Goal: Task Accomplishment & Management: Use online tool/utility

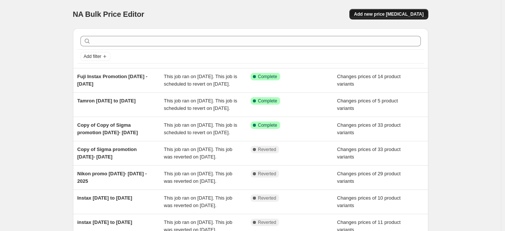
click at [406, 18] on button "Add new price [MEDICAL_DATA]" at bounding box center [388, 14] width 79 height 10
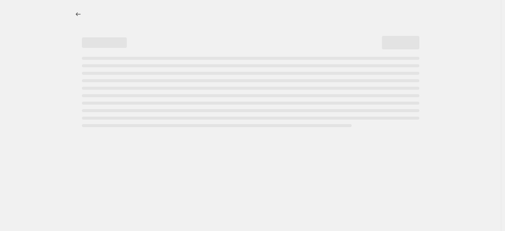
select select "percentage"
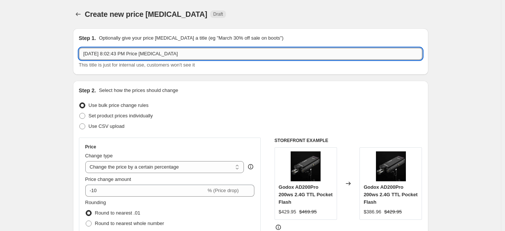
click at [110, 54] on input "Oct 14, 2025, 8:02:43 PM Price change job" at bounding box center [250, 54] width 343 height 12
drag, startPoint x: 216, startPoint y: 58, endPoint x: 22, endPoint y: 61, distance: 193.7
type input "Dji October 4- to 16"
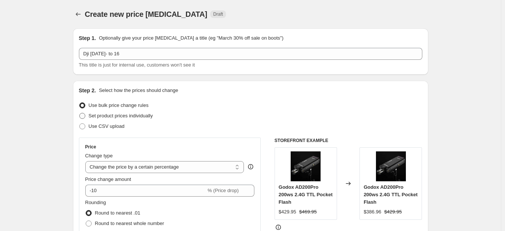
click at [85, 117] on span at bounding box center [82, 116] width 6 height 6
click at [80, 113] on input "Set product prices individually" at bounding box center [79, 113] width 0 height 0
radio input "true"
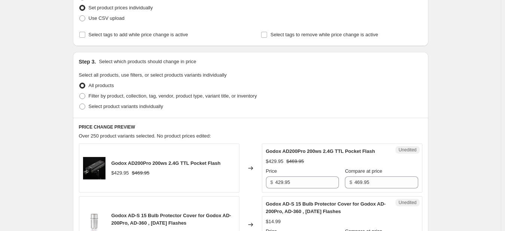
scroll to position [112, 0]
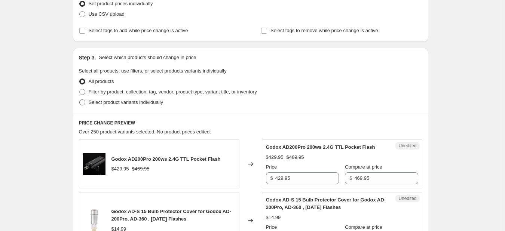
click at [81, 101] on span at bounding box center [82, 102] width 6 height 6
click at [80, 100] on input "Select product variants individually" at bounding box center [79, 99] width 0 height 0
radio input "true"
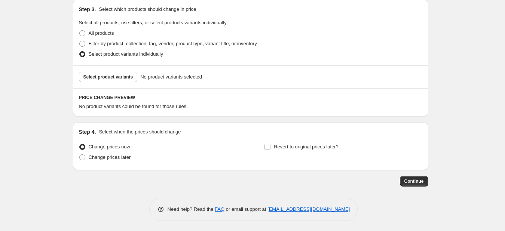
scroll to position [162, 0]
click at [418, 181] on span "Continue" at bounding box center [413, 180] width 19 height 6
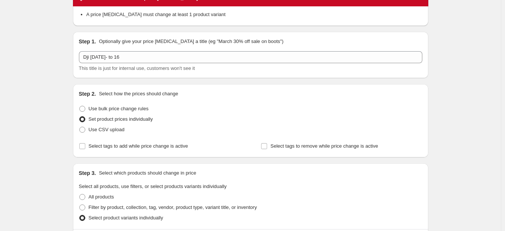
scroll to position [75, 0]
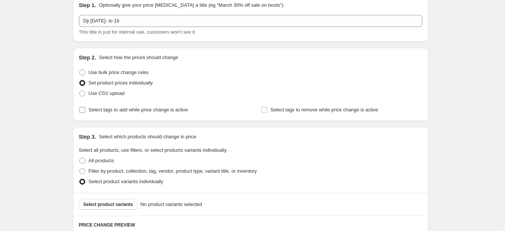
click at [83, 110] on input "Select tags to add while price change is active" at bounding box center [82, 110] width 6 height 6
checkbox input "true"
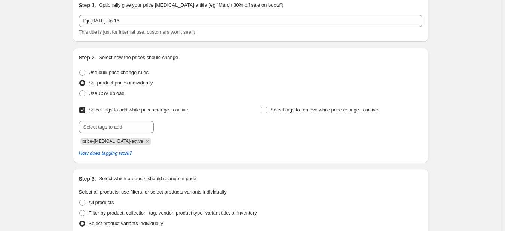
scroll to position [112, 0]
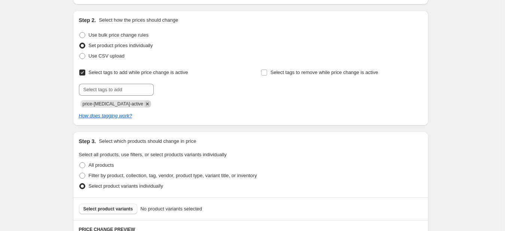
click at [146, 103] on icon "Remove price-change-job-active" at bounding box center [147, 103] width 3 height 3
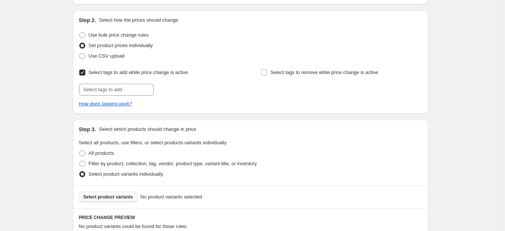
click at [107, 196] on span "Select product variants" at bounding box center [108, 197] width 50 height 6
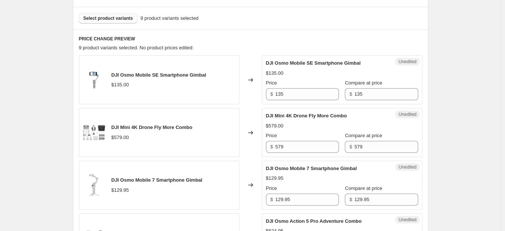
scroll to position [257, 0]
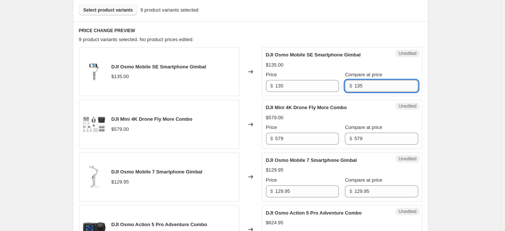
click at [367, 85] on input "135" at bounding box center [386, 86] width 64 height 12
drag, startPoint x: 366, startPoint y: 85, endPoint x: 362, endPoint y: 85, distance: 4.1
click at [362, 85] on input "13" at bounding box center [386, 86] width 64 height 12
type input "1"
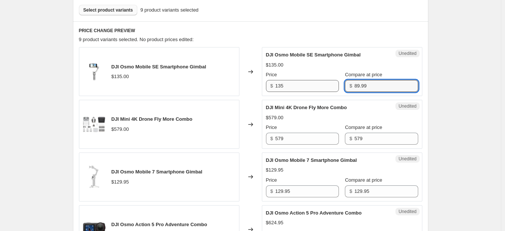
type input "89.99"
click at [301, 86] on input "135" at bounding box center [307, 86] width 64 height 12
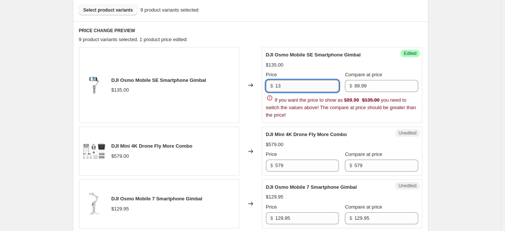
type input "1"
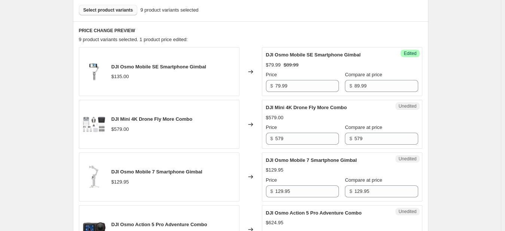
click at [465, 94] on div "Create new price change job. This page is ready Create new price change job Dra…" at bounding box center [250, 207] width 501 height 928
click at [315, 86] on input "79.99" at bounding box center [307, 86] width 64 height 12
type input "7"
type input "74.99"
click at [300, 138] on input "579" at bounding box center [307, 139] width 64 height 12
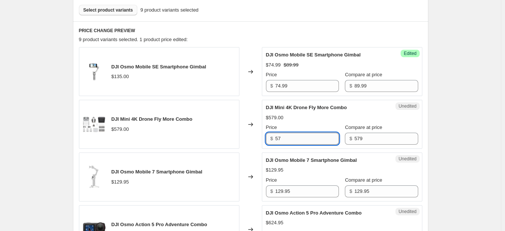
type input "5"
type input "489"
click at [316, 192] on input "129.95" at bounding box center [307, 191] width 64 height 12
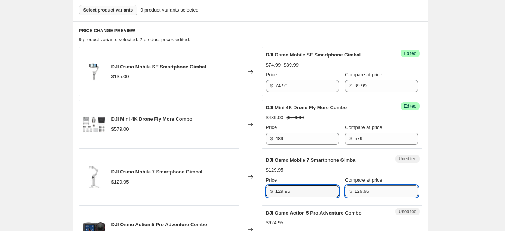
click at [387, 193] on input "129.95" at bounding box center [386, 191] width 64 height 12
type input "1"
type input "115"
click at [312, 193] on input "129.95" at bounding box center [307, 191] width 64 height 12
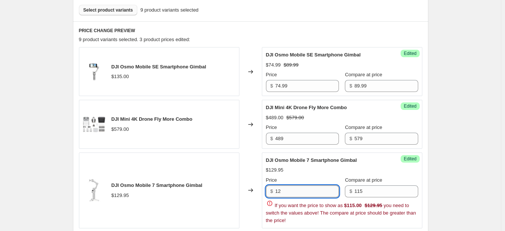
type input "1"
type input "99.99"
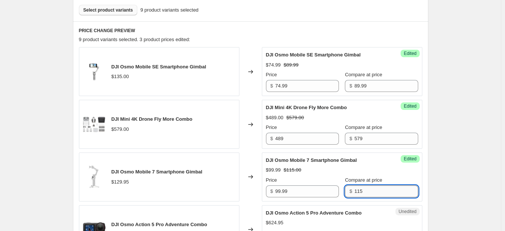
click at [374, 191] on input "115" at bounding box center [386, 191] width 64 height 12
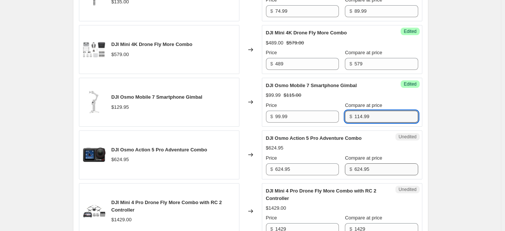
type input "114.99"
click at [388, 172] on input "624.95" at bounding box center [386, 169] width 64 height 12
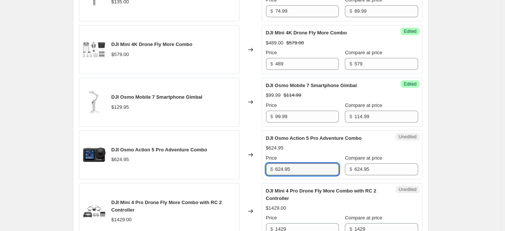
drag, startPoint x: 310, startPoint y: 168, endPoint x: 252, endPoint y: 167, distance: 58.7
click at [252, 167] on div "DJI Osmo Action 5 Pro Adventure Combo $624.95 Changed to Unedited DJI Osmo Acti…" at bounding box center [250, 154] width 343 height 49
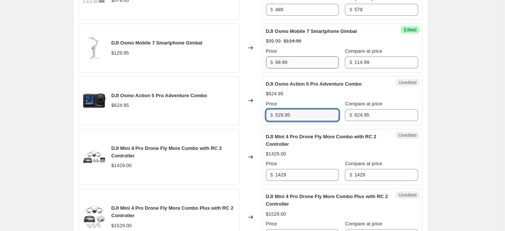
scroll to position [369, 0]
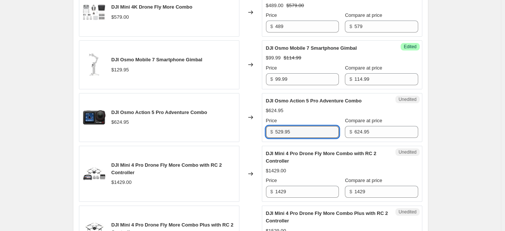
type input "529.95"
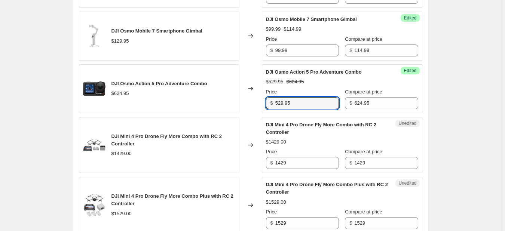
scroll to position [407, 0]
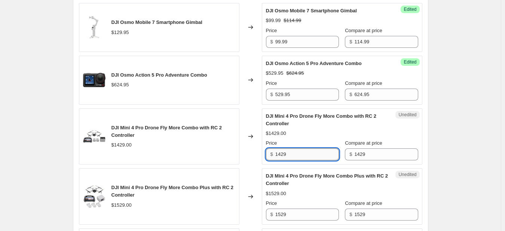
click at [298, 152] on input "1429" at bounding box center [307, 154] width 64 height 12
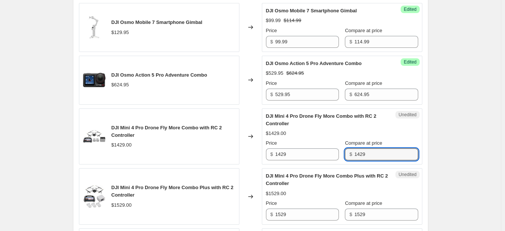
drag, startPoint x: 353, startPoint y: 151, endPoint x: 338, endPoint y: 151, distance: 15.3
click at [338, 150] on div "Price $ 1429 Compare at price $ 1429" at bounding box center [342, 149] width 152 height 21
type input "1299.99"
click at [322, 157] on input "1429" at bounding box center [307, 154] width 64 height 12
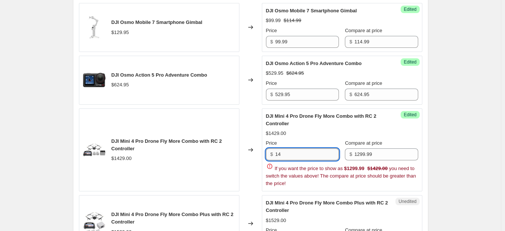
type input "1"
type input "1234.99"
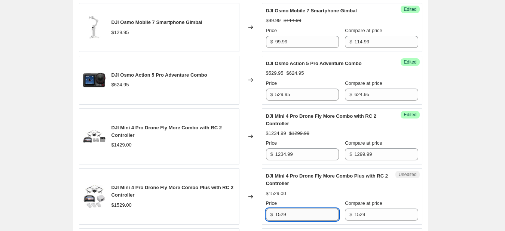
click at [308, 215] on input "1529" at bounding box center [307, 215] width 64 height 12
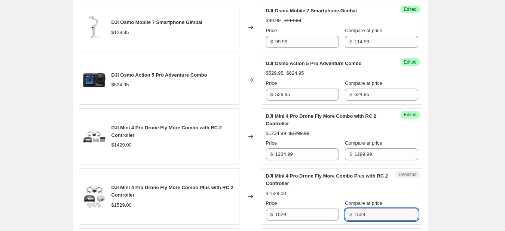
drag, startPoint x: 370, startPoint y: 218, endPoint x: 339, endPoint y: 216, distance: 30.7
click at [341, 216] on div "Price $ 1529 Compare at price $ 1529" at bounding box center [342, 210] width 152 height 21
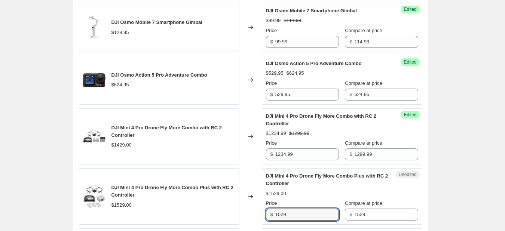
drag, startPoint x: 302, startPoint y: 216, endPoint x: 271, endPoint y: 219, distance: 31.5
click at [271, 218] on div "$ 1529" at bounding box center [302, 215] width 73 height 12
type input "1299"
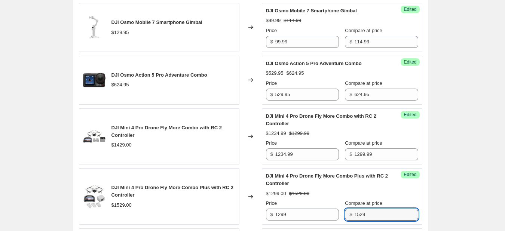
drag, startPoint x: 382, startPoint y: 215, endPoint x: 343, endPoint y: 215, distance: 38.9
click at [345, 215] on div "$ 1529" at bounding box center [381, 215] width 73 height 12
type input "1299"
click at [295, 210] on input "1299" at bounding box center [307, 215] width 64 height 12
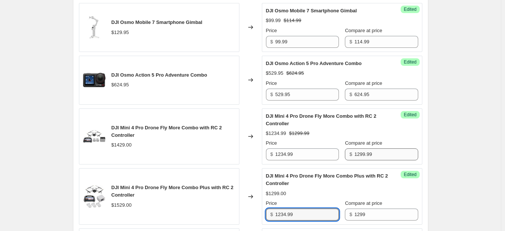
type input "1234.99"
click at [385, 151] on input "1299.99" at bounding box center [386, 154] width 64 height 12
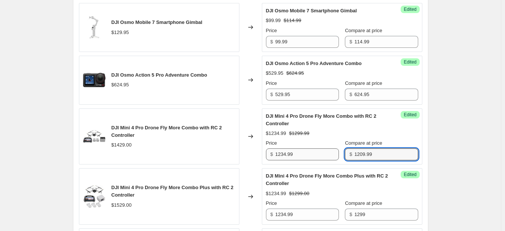
type input "1209.99"
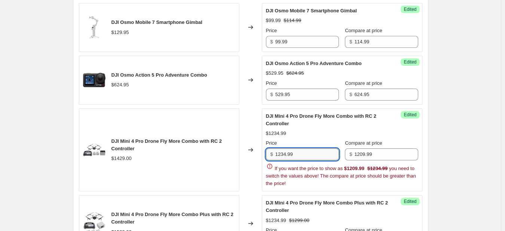
click at [310, 155] on input "1234.99" at bounding box center [307, 154] width 64 height 12
type input "1"
type input "1149.99"
click at [461, 154] on div "Create new price change job. This page is ready Create new price change job Dra…" at bounding box center [250, 70] width 501 height 954
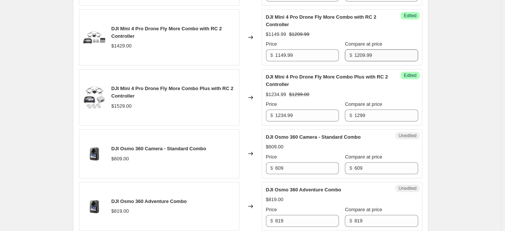
scroll to position [519, 0]
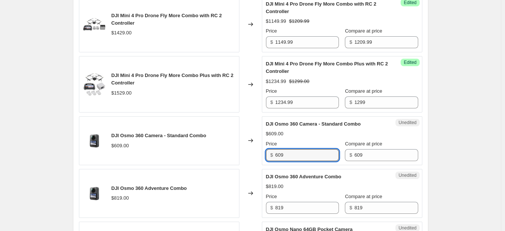
drag, startPoint x: 307, startPoint y: 153, endPoint x: 245, endPoint y: 155, distance: 61.7
click at [245, 155] on div "DJI Osmo 360 Camera - Standard Combo $609.00 Changed to Unedited DJI Osmo 360 C…" at bounding box center [250, 140] width 343 height 49
type input "519"
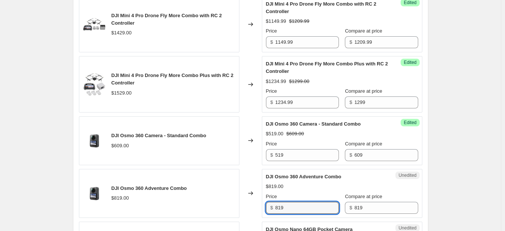
drag, startPoint x: 296, startPoint y: 207, endPoint x: 256, endPoint y: 205, distance: 39.3
click at [256, 205] on div "DJI Osmo 360 Adventure Combo $819.00 Changed to Unedited DJI Osmo 360 Adventure…" at bounding box center [250, 193] width 343 height 49
type input "695"
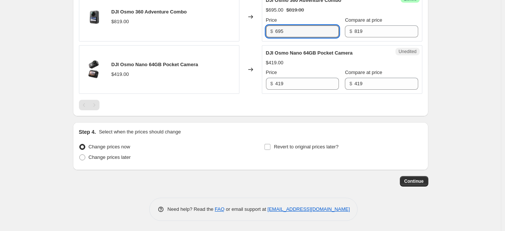
scroll to position [696, 0]
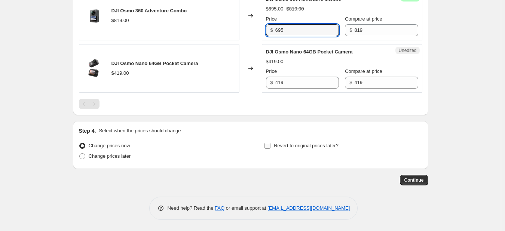
click at [268, 147] on input "Revert to original prices later?" at bounding box center [267, 146] width 6 height 6
checkbox input "true"
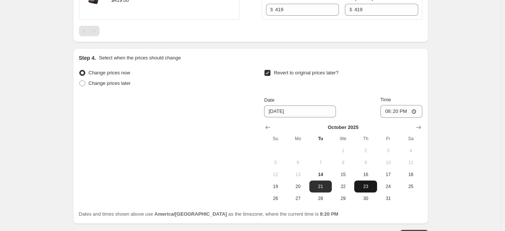
scroll to position [771, 0]
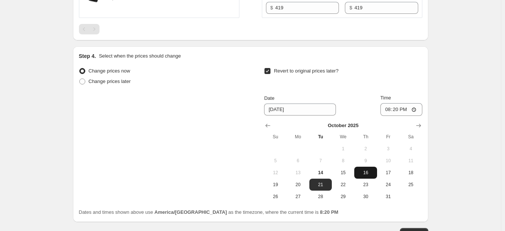
click at [368, 174] on span "16" at bounding box center [365, 173] width 16 height 6
type input "10/16/2025"
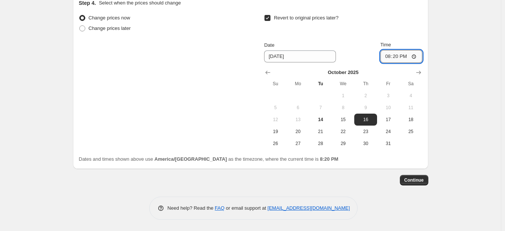
click at [389, 55] on input "20:20" at bounding box center [401, 56] width 42 height 13
type input "23:57"
click at [420, 182] on span "Continue" at bounding box center [413, 180] width 19 height 6
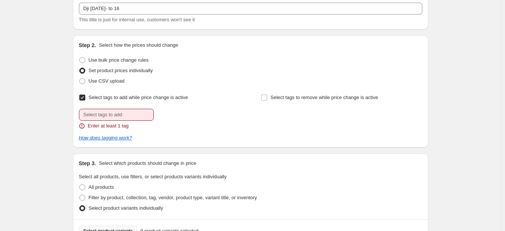
scroll to position [112, 0]
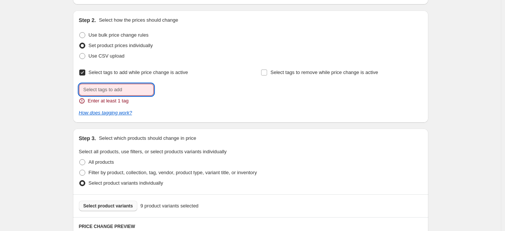
click at [129, 89] on input "text" at bounding box center [116, 90] width 75 height 12
click at [83, 71] on input "Select tags to add while price change is active" at bounding box center [82, 73] width 6 height 6
checkbox input "false"
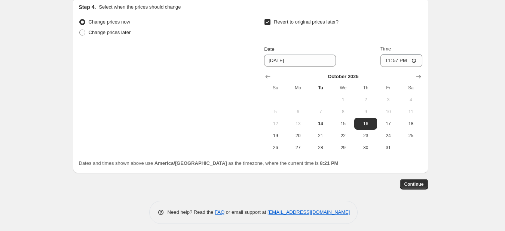
scroll to position [836, 0]
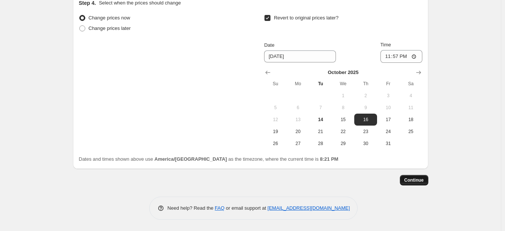
click at [421, 182] on span "Continue" at bounding box center [413, 180] width 19 height 6
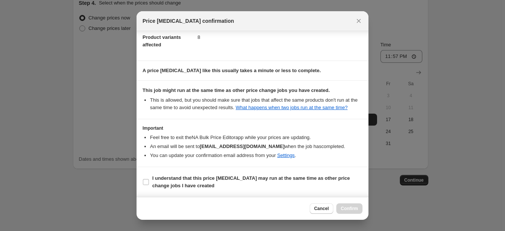
scroll to position [44, 0]
click at [144, 182] on input "I understand that this price change job may run at the same time as other price…" at bounding box center [146, 182] width 6 height 6
checkbox input "true"
click at [345, 208] on span "Confirm" at bounding box center [349, 209] width 17 height 6
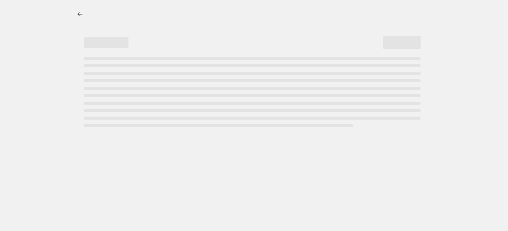
select select "percentage"
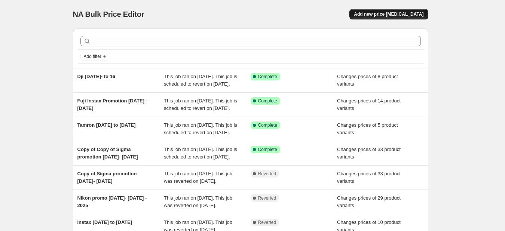
click at [391, 13] on span "Add new price change job" at bounding box center [389, 14] width 70 height 6
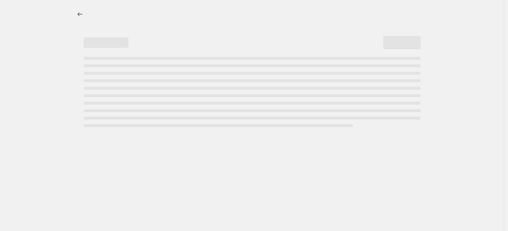
select select "percentage"
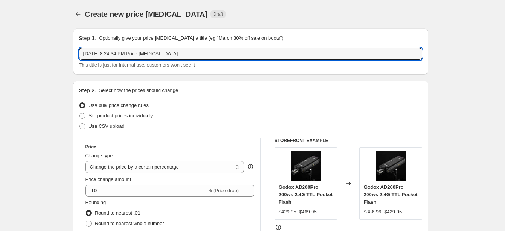
drag, startPoint x: 200, startPoint y: 55, endPoint x: 25, endPoint y: 52, distance: 175.7
type input "Panasonic October 05-31 2025"
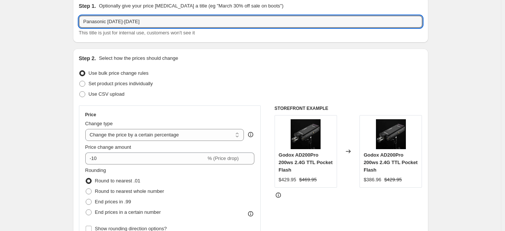
scroll to position [75, 0]
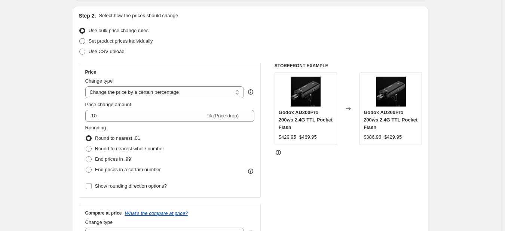
click at [84, 42] on span at bounding box center [82, 41] width 6 height 6
click at [80, 39] on input "Set product prices individually" at bounding box center [79, 38] width 0 height 0
radio input "true"
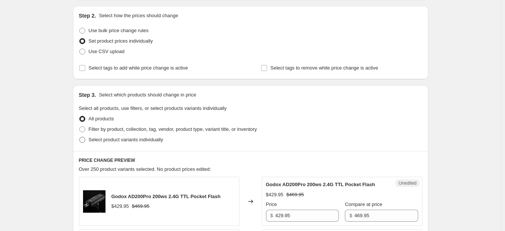
click at [82, 139] on span at bounding box center [82, 140] width 6 height 6
click at [80, 137] on input "Select product variants individually" at bounding box center [79, 137] width 0 height 0
radio input "true"
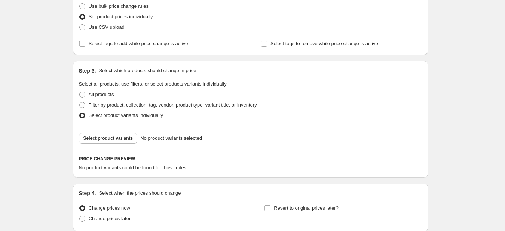
scroll to position [112, 0]
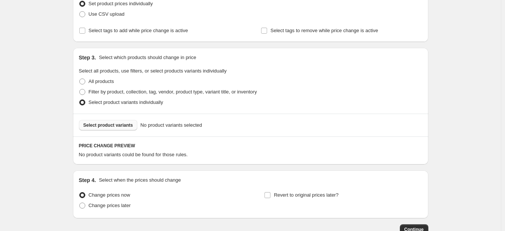
click at [104, 127] on span "Select product variants" at bounding box center [108, 125] width 50 height 6
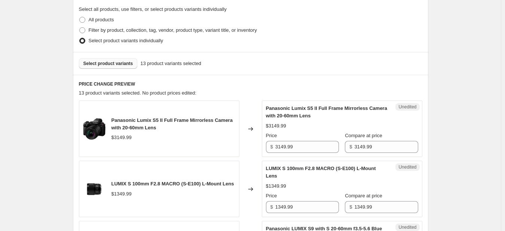
scroll to position [187, 0]
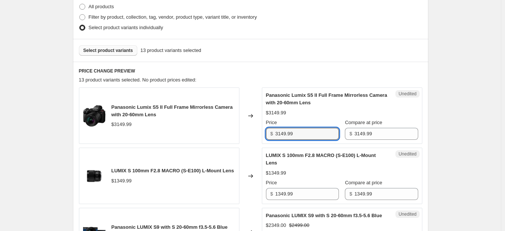
drag, startPoint x: 308, startPoint y: 136, endPoint x: 237, endPoint y: 138, distance: 71.1
click at [239, 137] on div "Panasonic Lumix S5 II Full Frame Mirrorless Camera with 20-60mm Lens $3149.99 C…" at bounding box center [250, 115] width 343 height 56
click at [283, 135] on input "24.99.99" at bounding box center [307, 134] width 64 height 12
click at [309, 133] on input "2499.99" at bounding box center [307, 134] width 64 height 12
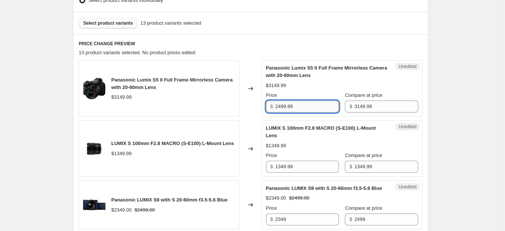
scroll to position [224, 0]
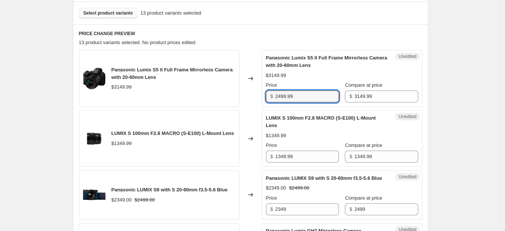
type input "2499.99"
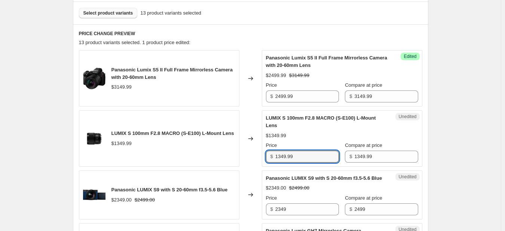
drag, startPoint x: 298, startPoint y: 160, endPoint x: 271, endPoint y: 159, distance: 26.6
click at [270, 159] on div "$ 1349.99" at bounding box center [302, 157] width 73 height 12
type input "1249.99"
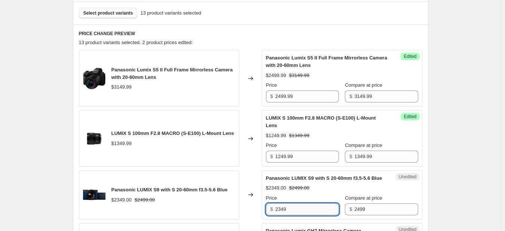
click at [292, 215] on input "2349" at bounding box center [307, 209] width 64 height 12
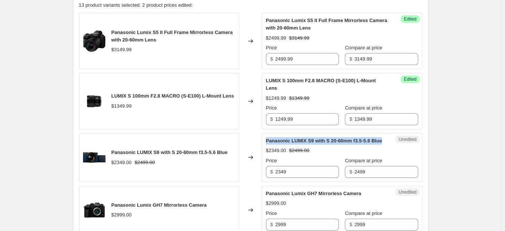
drag, startPoint x: 267, startPoint y: 139, endPoint x: 352, endPoint y: 149, distance: 86.3
click at [359, 150] on div "Unedited Panasonic LUMIX S9 with S 20-60mm f3.5-5.6 Blue $2349.00 $2499.00 Pric…" at bounding box center [342, 157] width 160 height 49
copy span "Panasonic LUMIX S9 with S 20-60mm f3.5-5.6 Blue"
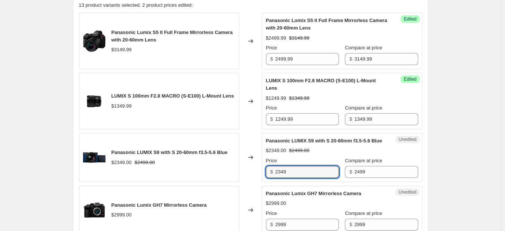
drag, startPoint x: 294, startPoint y: 182, endPoint x: 266, endPoint y: 181, distance: 28.1
click at [267, 182] on div "Unedited Panasonic LUMIX S9 with S 20-60mm f3.5-5.6 Blue $2349.00 $2499.00 Pric…" at bounding box center [342, 157] width 160 height 49
type input "2499"
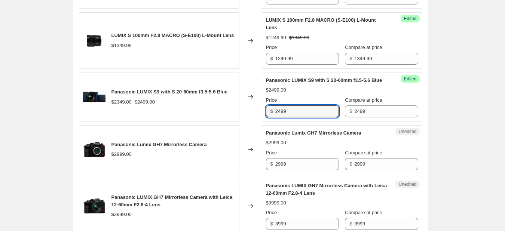
scroll to position [336, 0]
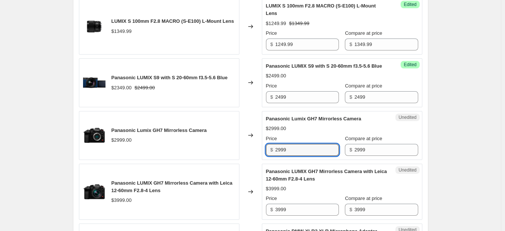
drag, startPoint x: 321, startPoint y: 158, endPoint x: 238, endPoint y: 160, distance: 83.0
click at [243, 158] on div "Panasonic Lumix GH7 Mirrorless Camera $2999.00 Changed to Unedited Panasonic Lu…" at bounding box center [250, 135] width 343 height 49
type input "2649.99"
click at [305, 156] on input "2649.99" at bounding box center [307, 150] width 64 height 12
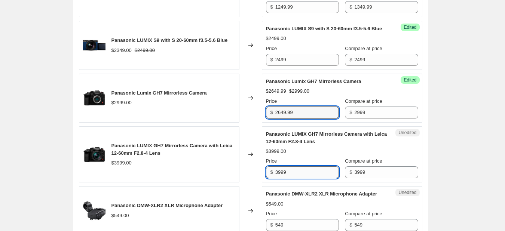
click at [296, 178] on input "3999" at bounding box center [307, 172] width 64 height 12
type input "3"
type input "3499.99"
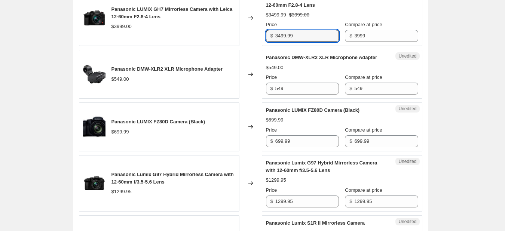
scroll to position [523, 0]
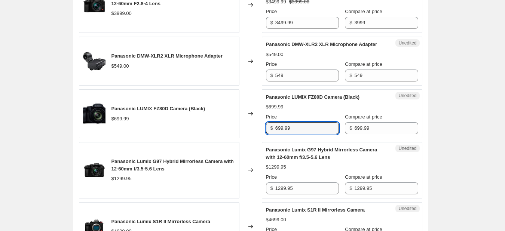
drag, startPoint x: 275, startPoint y: 141, endPoint x: 263, endPoint y: 141, distance: 12.0
click at [263, 138] on div "Unedited Panasonic LUMIX FZ80D Camera (Black) $699.99 Price $ 699.99 Compare at…" at bounding box center [342, 113] width 160 height 49
type input "599.99"
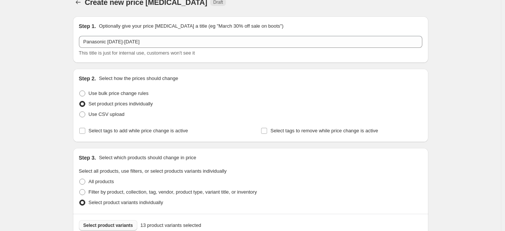
scroll to position [0, 0]
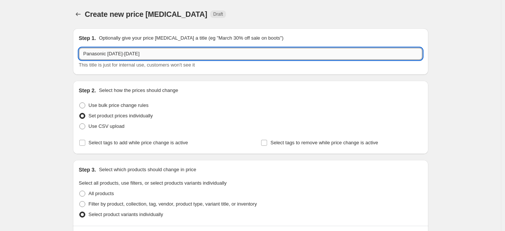
click at [139, 55] on input "Panasonic October 05-31 2025" at bounding box center [250, 54] width 343 height 12
click at [135, 54] on input "Panasonic October 05-19 2025" at bounding box center [250, 54] width 343 height 12
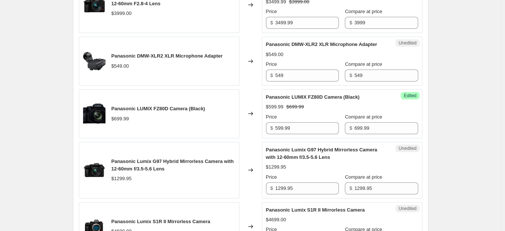
scroll to position [598, 0]
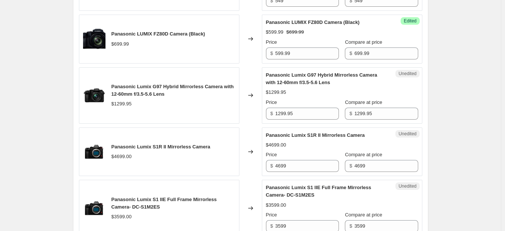
type input "Panasonic October 05- OCT 19 2025"
drag, startPoint x: 317, startPoint y: 129, endPoint x: 241, endPoint y: 128, distance: 76.7
click at [241, 124] on div "Panasonic Lumix G97 Hybrid Mirrorless Camera with 12-60mm f/3.5-5.6 Lens $1299.…" at bounding box center [250, 95] width 343 height 56
type input "999.95"
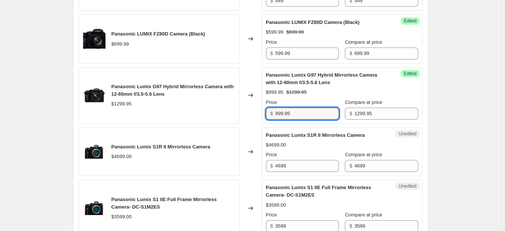
scroll to position [636, 0]
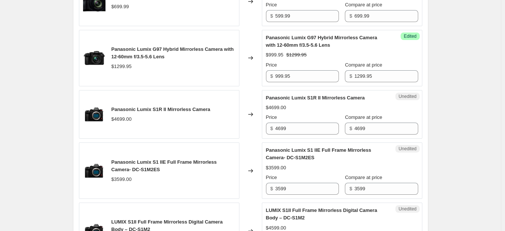
click at [173, 139] on div "Panasonic Lumix S1R II Mirrorless Camera $4699.00" at bounding box center [159, 114] width 160 height 49
click at [150, 173] on div "Panasonic Lumix S1 IIE Full Frame Mirrorless Camera- DC-S1M2ES" at bounding box center [173, 166] width 124 height 15
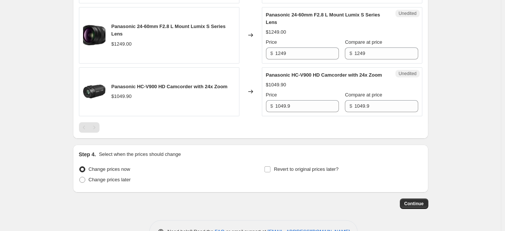
scroll to position [937, 0]
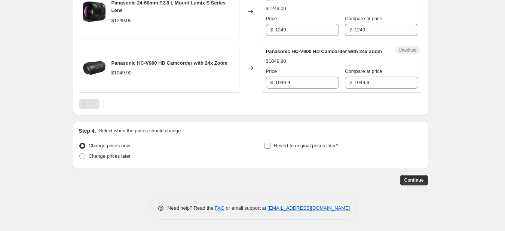
click at [269, 146] on input "Revert to original prices later?" at bounding box center [267, 146] width 6 height 6
checkbox input "true"
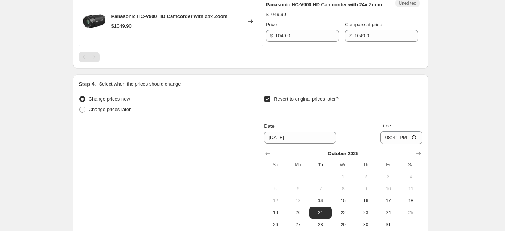
scroll to position [975, 0]
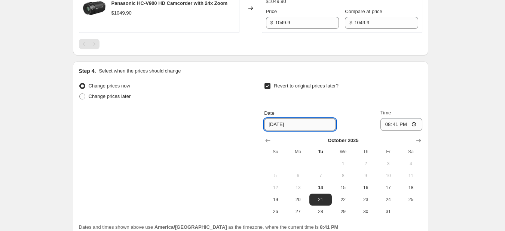
click at [281, 130] on input "10/21/2025" at bounding box center [300, 125] width 72 height 12
click at [282, 130] on input "10/21/2025" at bounding box center [300, 125] width 72 height 12
type input "10/19/2025"
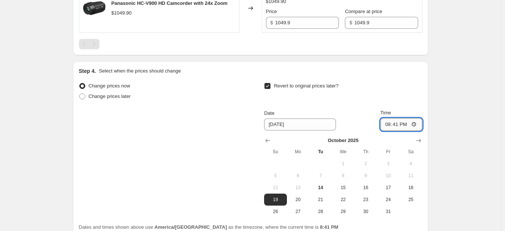
click at [390, 131] on input "20:41" at bounding box center [401, 124] width 42 height 13
type input "23:57"
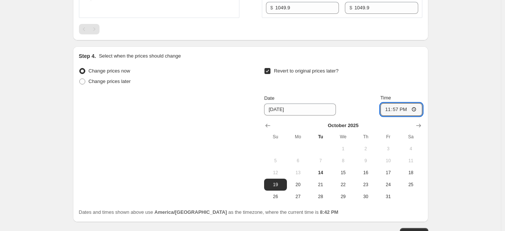
scroll to position [1065, 0]
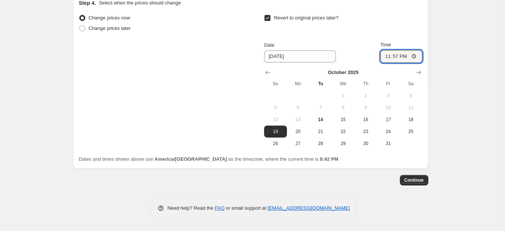
click at [415, 182] on span "Continue" at bounding box center [413, 180] width 19 height 6
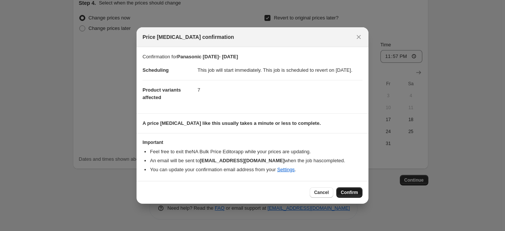
click at [349, 194] on span "Confirm" at bounding box center [349, 193] width 17 height 6
